Goal: Task Accomplishment & Management: Complete application form

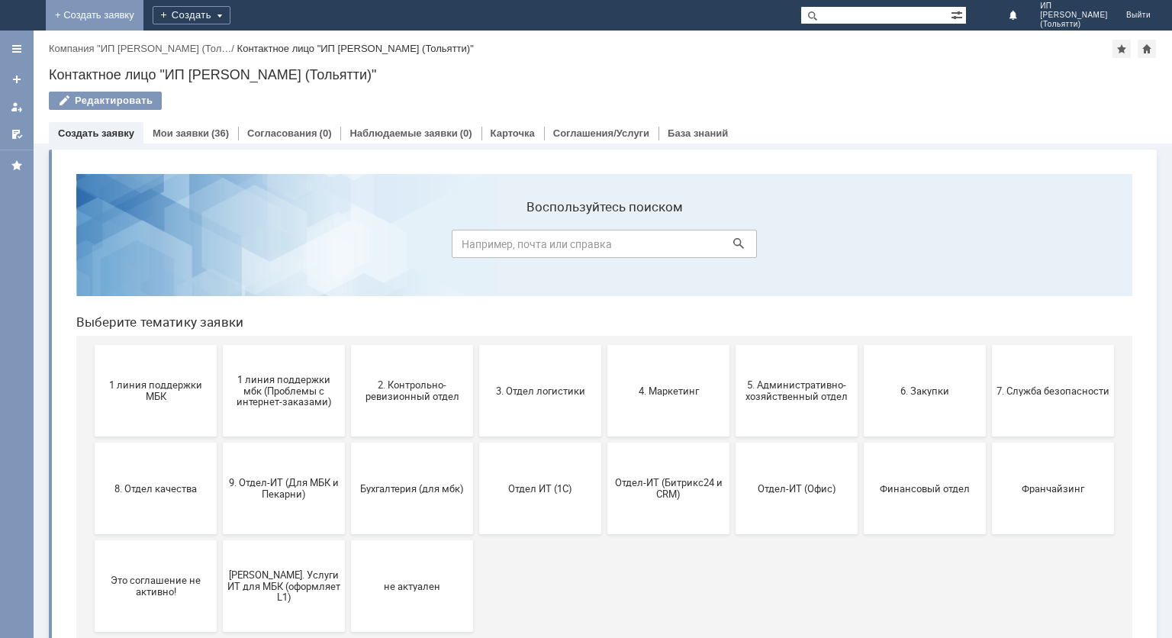
click at [143, 19] on link "+ Создать заявку" at bounding box center [95, 15] width 98 height 31
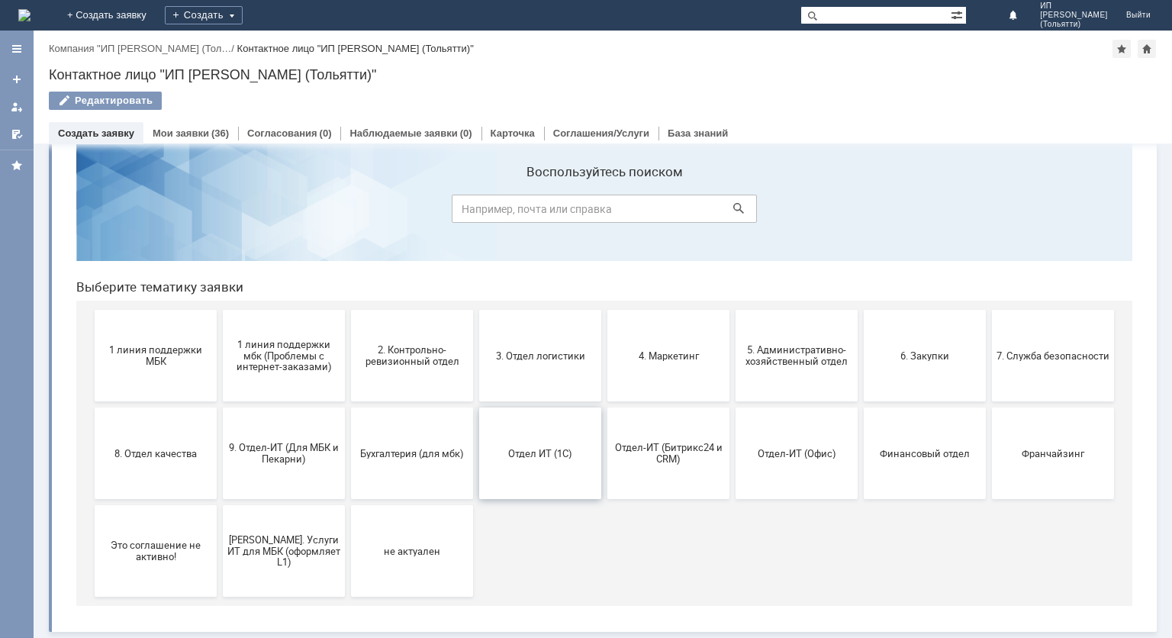
click at [528, 468] on button "Отдел ИТ (1С)" at bounding box center [540, 453] width 122 height 92
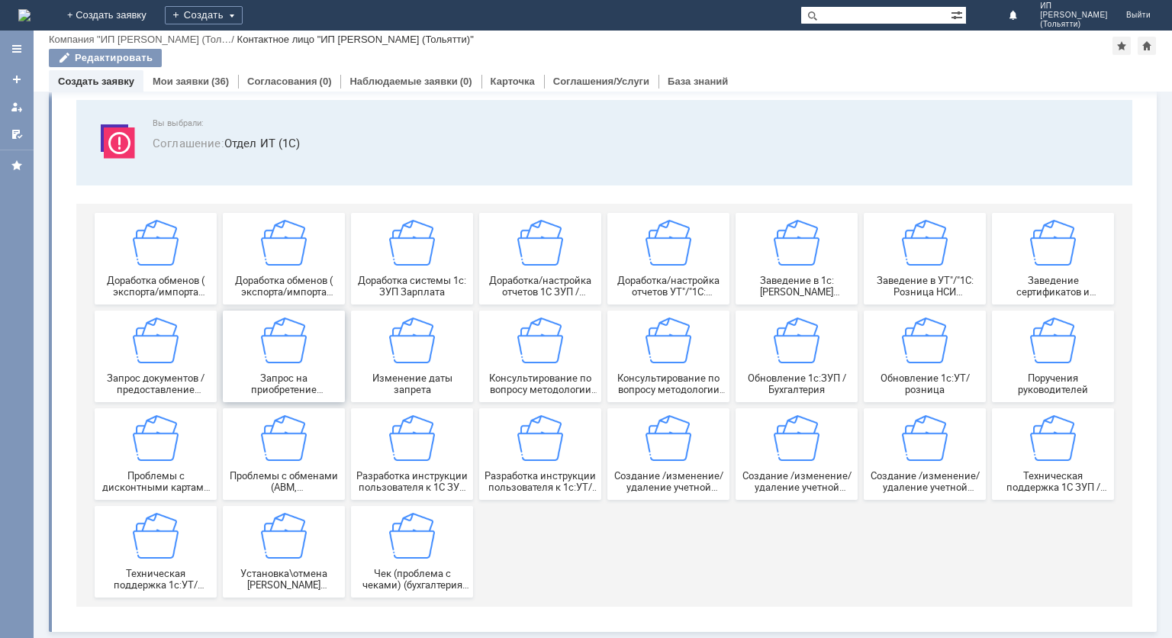
scroll to position [82, 0]
click at [182, 552] on div "Техническая поддержка 1с:УТ/розница" at bounding box center [155, 552] width 113 height 78
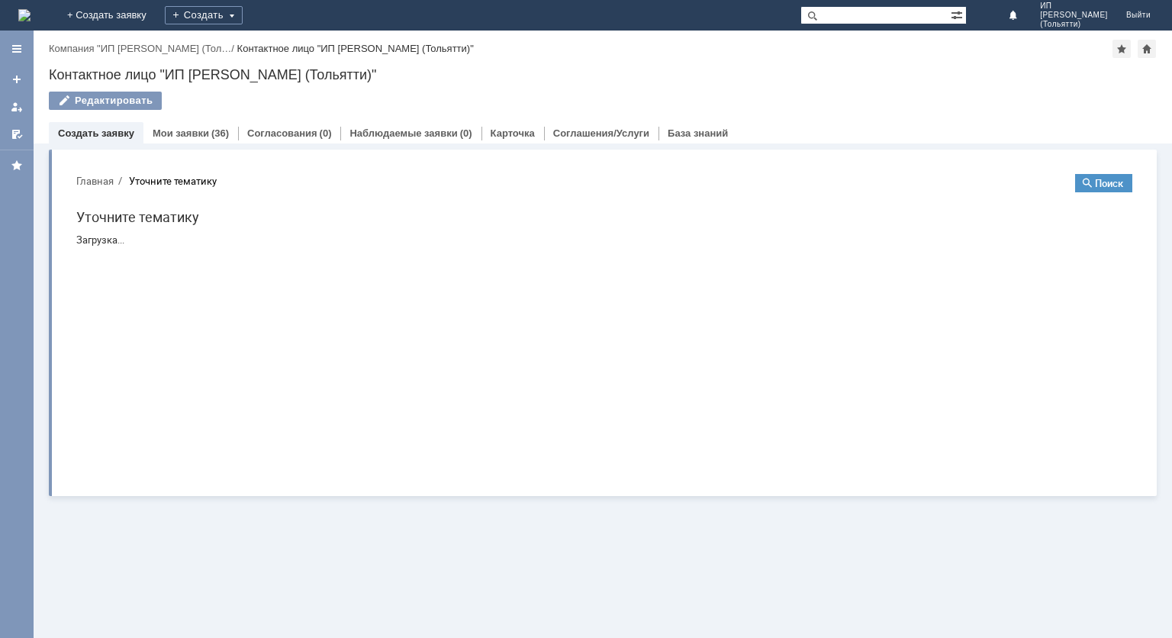
scroll to position [0, 0]
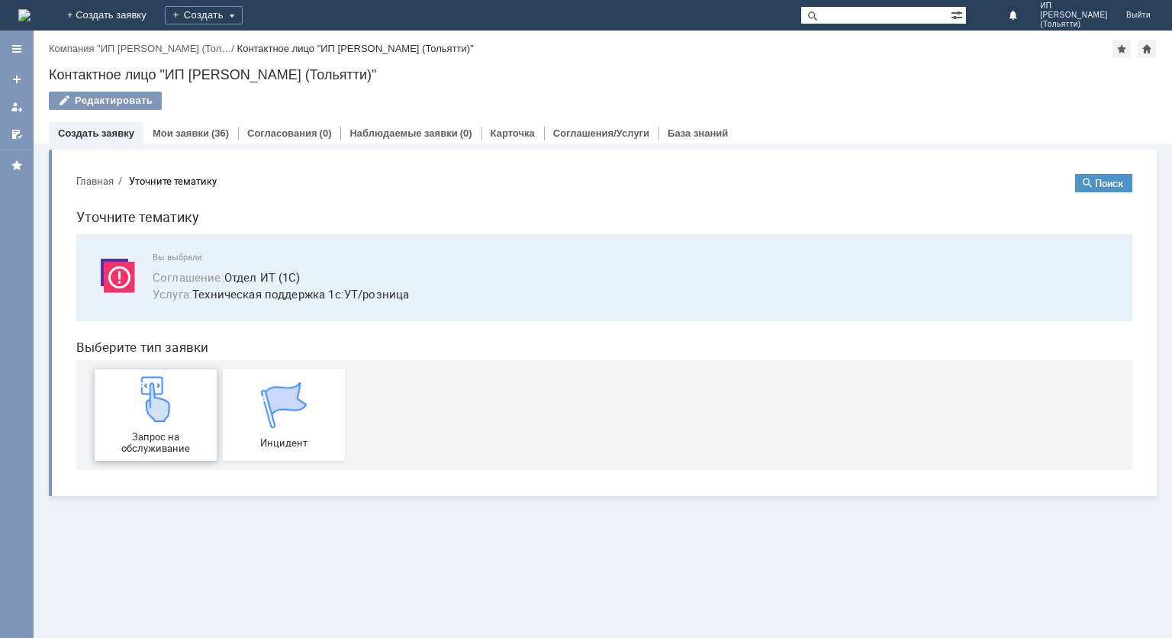
click at [130, 423] on div "Запрос на обслуживание" at bounding box center [155, 415] width 113 height 78
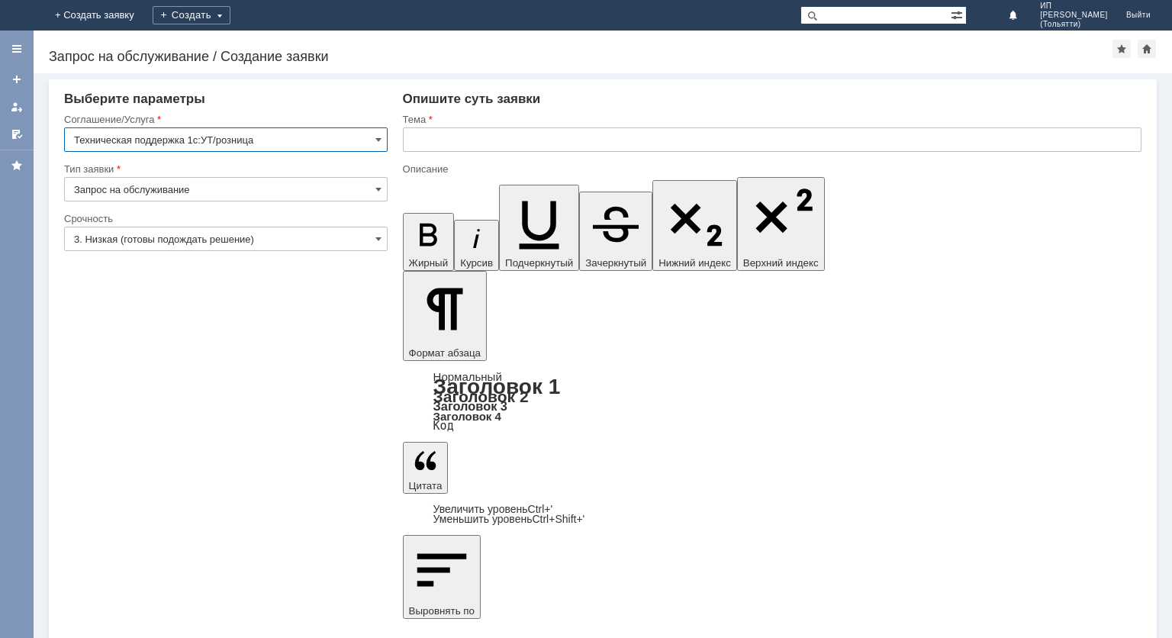
click at [371, 244] on input "3. Низкая (готовы подождать решение)" at bounding box center [225, 239] width 323 height 24
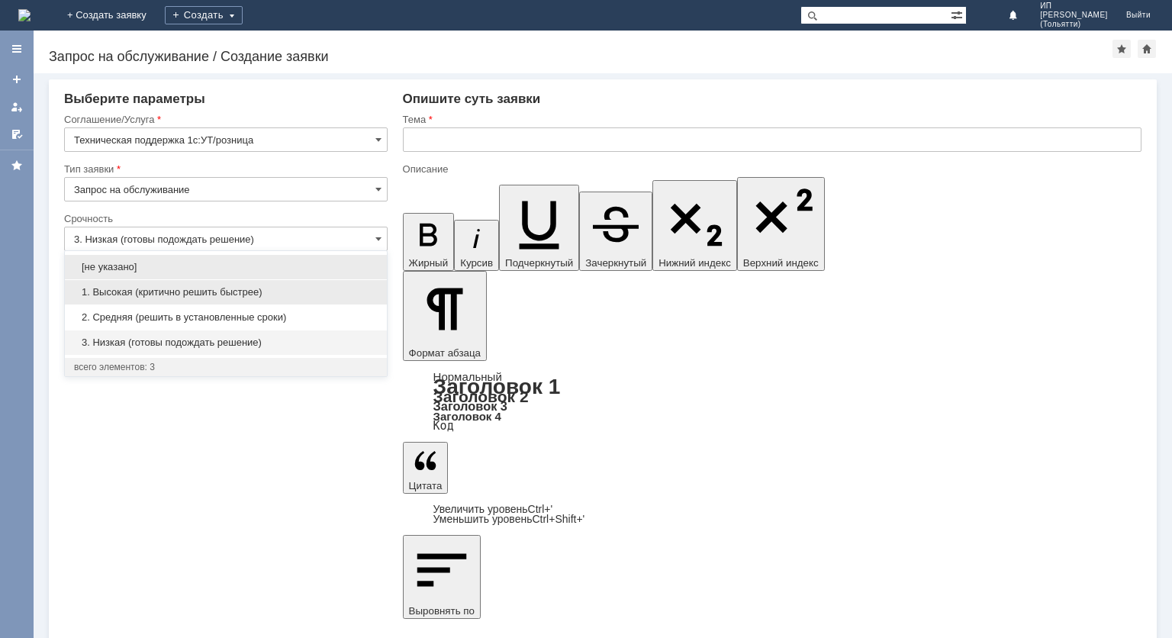
click at [292, 296] on span "1. Высокая (критично решить быстрее)" at bounding box center [226, 292] width 304 height 12
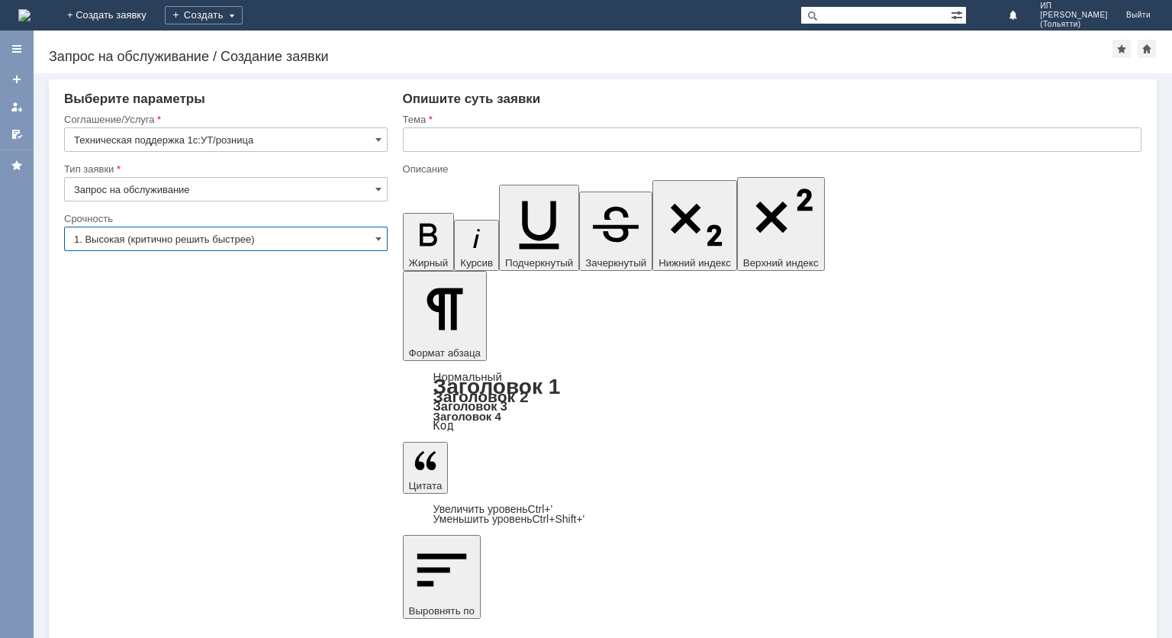
type input "1. Высокая (критично решить быстрее)"
click at [463, 150] on input "text" at bounding box center [772, 139] width 738 height 24
type input "[PERSON_NAME]"
type input "м"
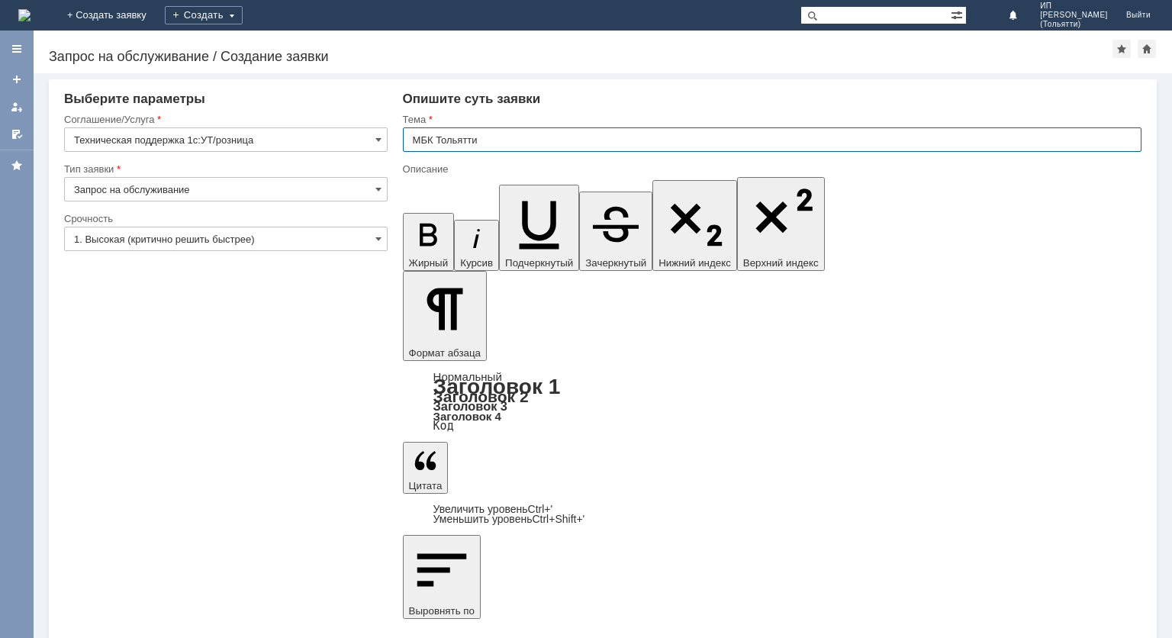
type input "МБК Тольятти"
click at [573, 125] on div "Тема" at bounding box center [772, 120] width 738 height 14
click at [574, 137] on input "МБК Тольятти" at bounding box center [772, 139] width 738 height 24
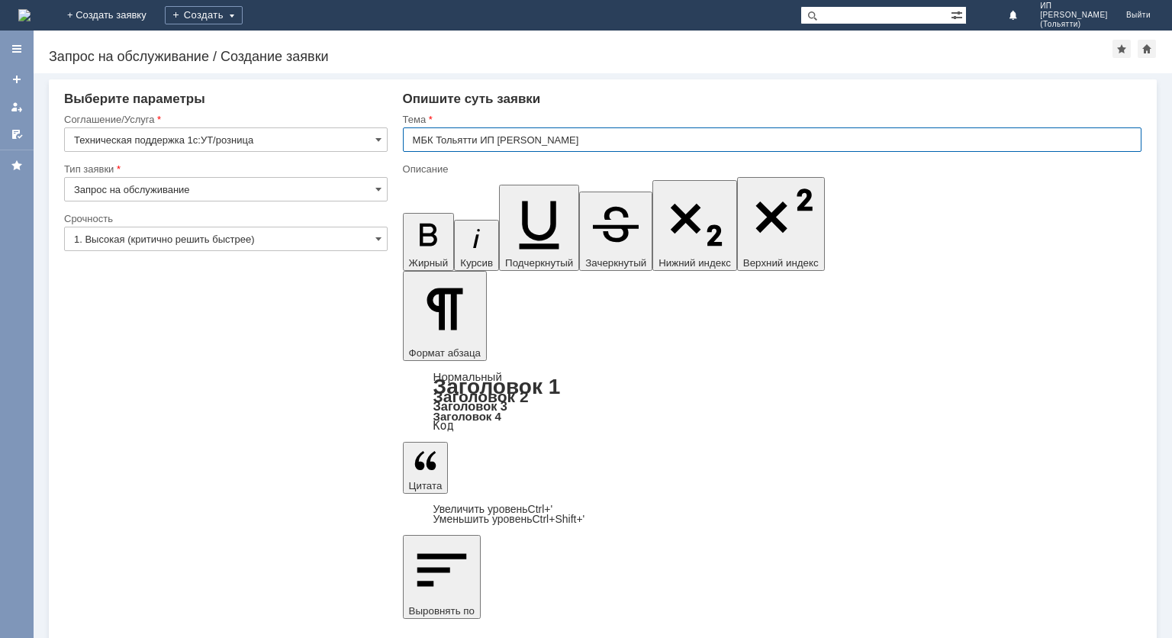
type input "МБК Тольятти ИП [PERSON_NAME]"
